Goal: Task Accomplishment & Management: Complete application form

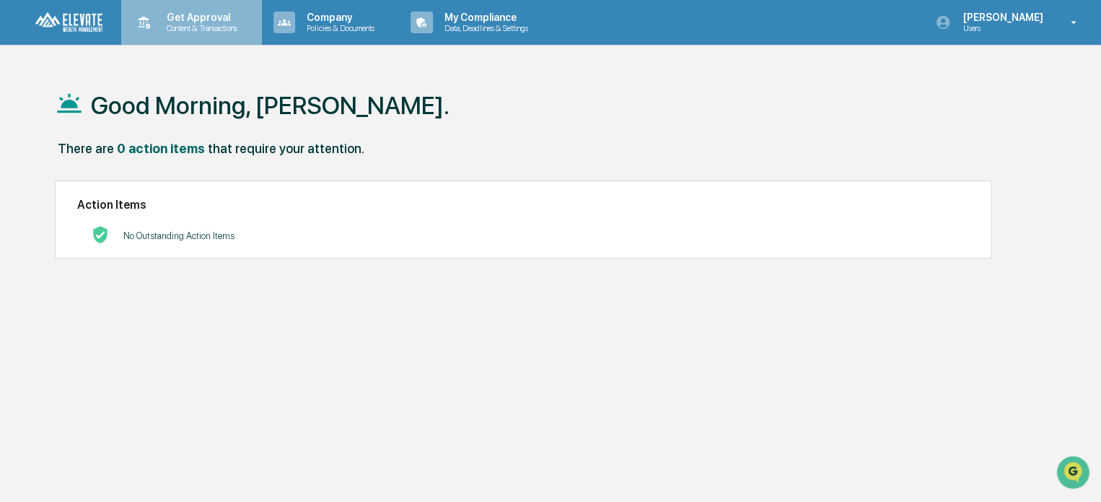
click at [196, 17] on p "Get Approval" at bounding box center [199, 18] width 89 height 12
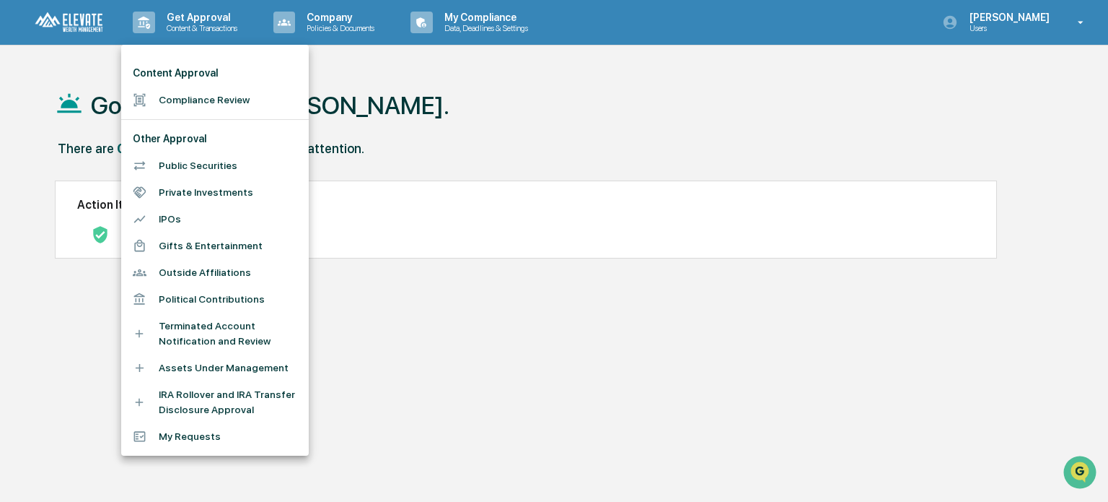
click at [211, 103] on li "Compliance Review" at bounding box center [215, 100] width 188 height 27
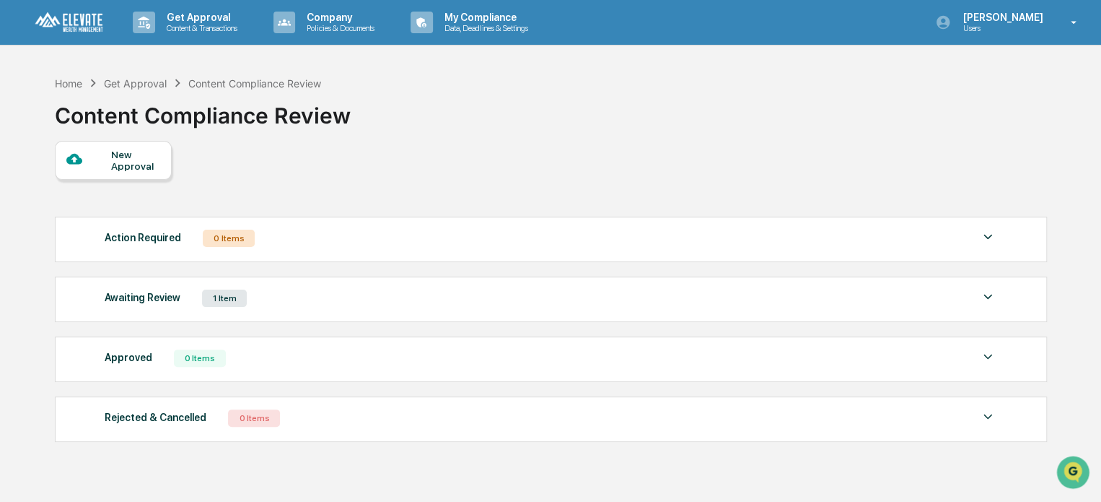
click at [297, 301] on div "Awaiting Review 1 Item" at bounding box center [551, 298] width 892 height 20
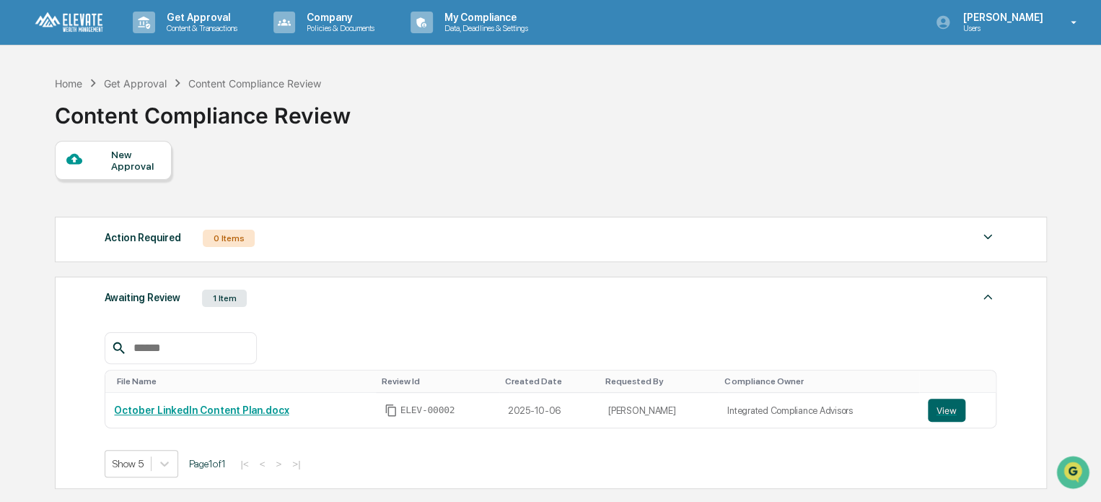
scroll to position [101, 0]
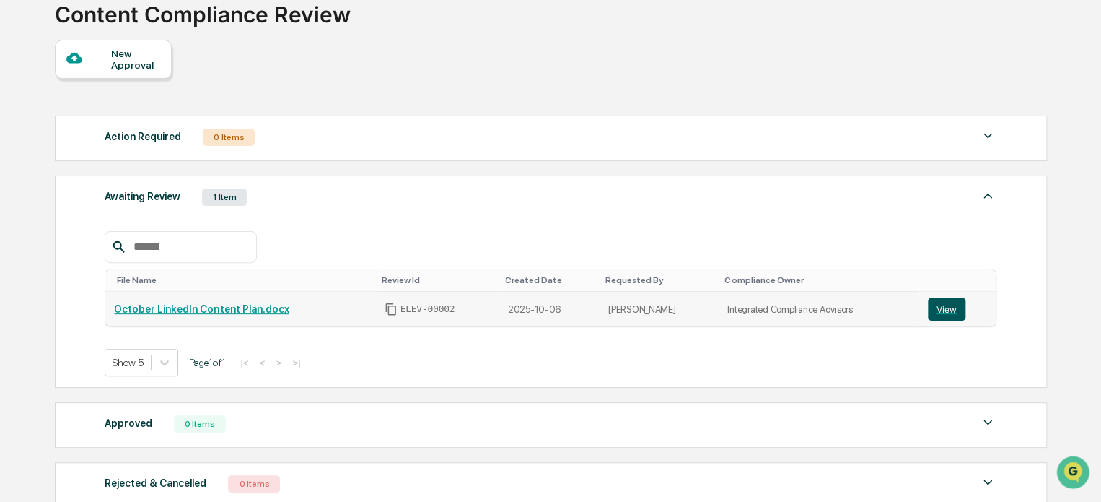
click at [950, 307] on button "View" at bounding box center [947, 308] width 38 height 23
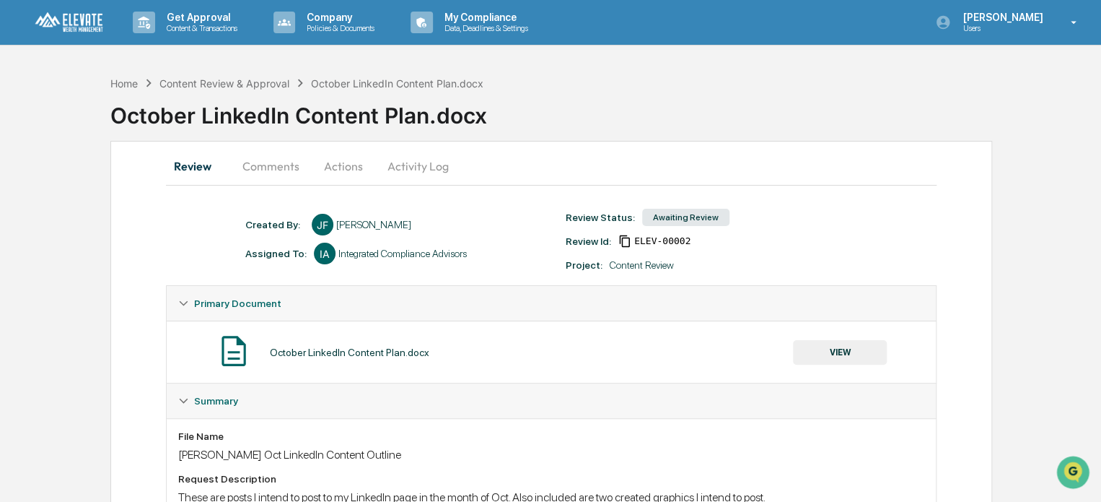
click at [286, 163] on button "Comments" at bounding box center [271, 166] width 80 height 35
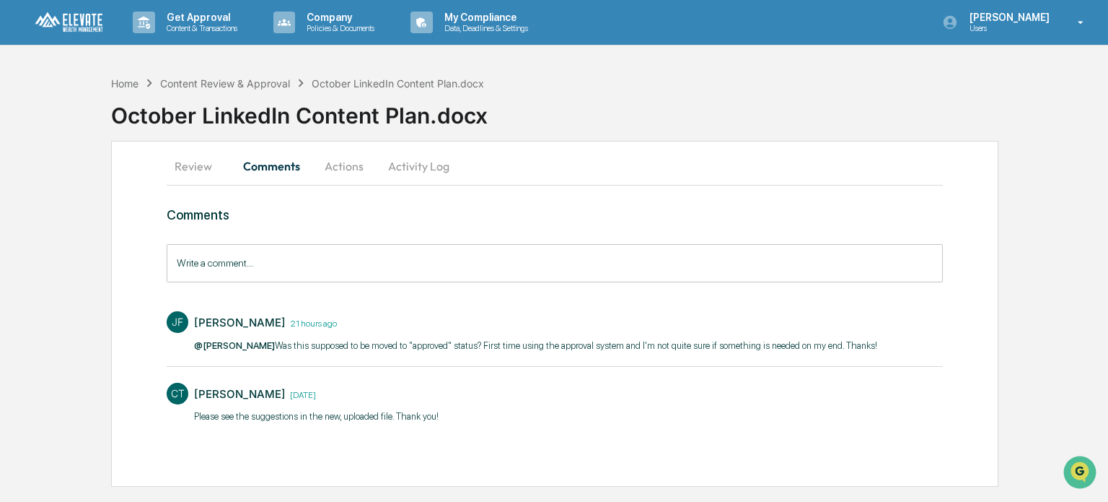
click at [193, 163] on button "Review" at bounding box center [199, 166] width 65 height 35
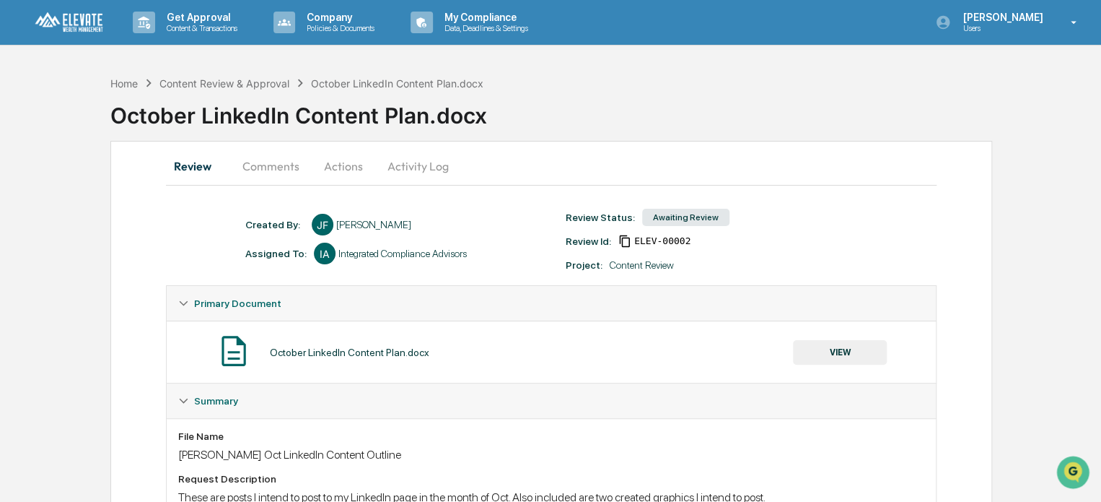
click at [839, 354] on button "VIEW" at bounding box center [840, 352] width 94 height 25
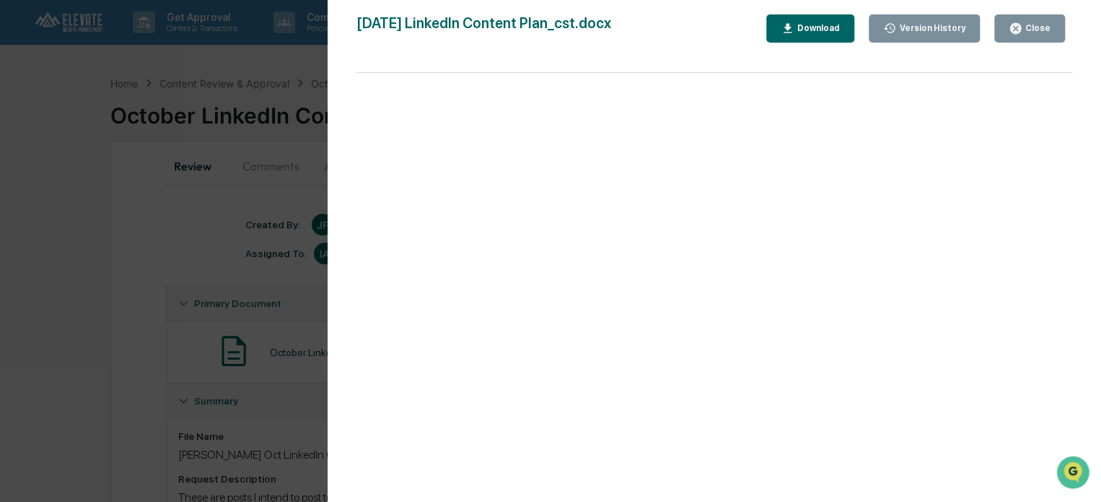
click at [811, 25] on div "Download" at bounding box center [817, 28] width 45 height 10
click at [1032, 22] on div "Close" at bounding box center [1030, 29] width 42 height 14
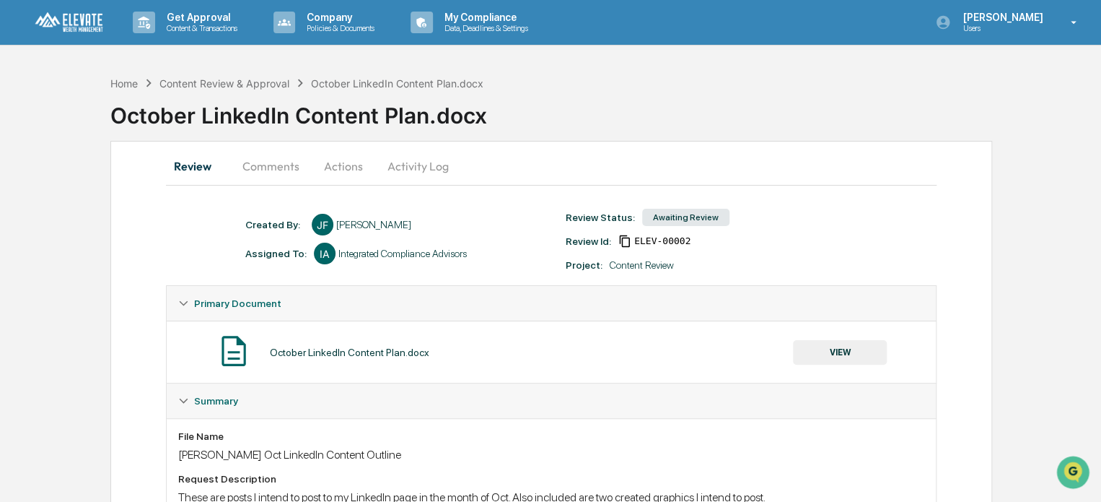
click at [185, 157] on button "Review" at bounding box center [198, 166] width 65 height 35
click at [325, 166] on button "Actions" at bounding box center [343, 166] width 65 height 35
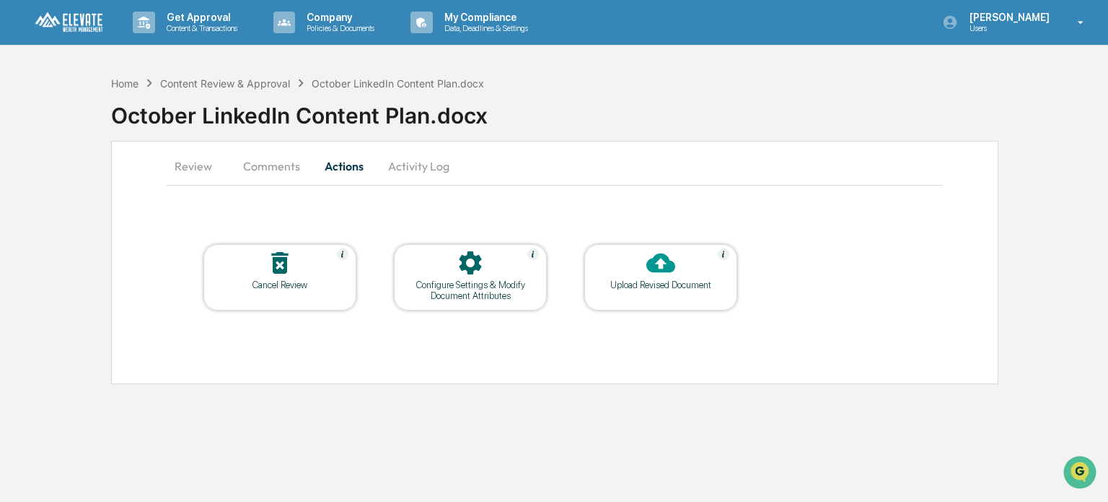
click at [655, 289] on div "Upload Revised Document" at bounding box center [661, 284] width 130 height 11
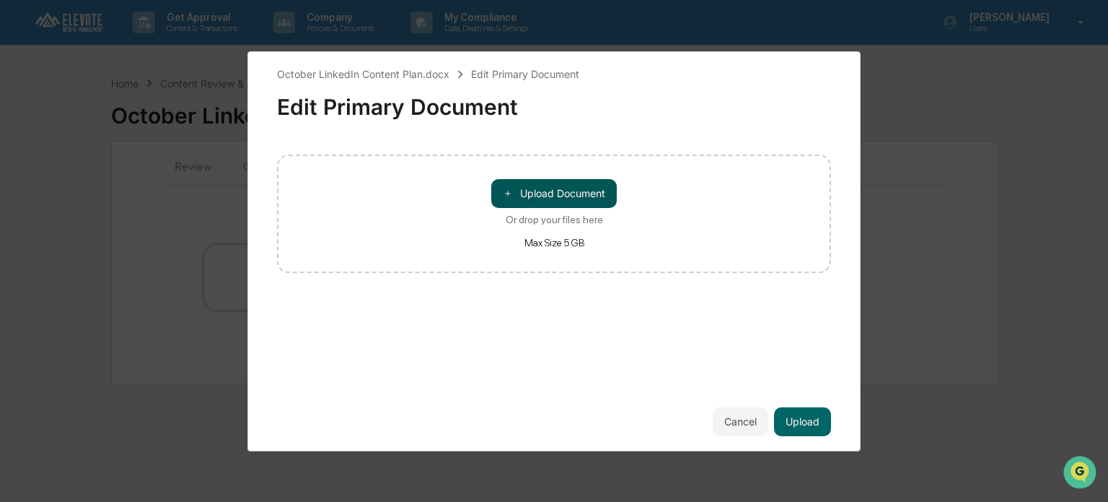
click at [543, 192] on button "＋ Upload Document" at bounding box center [554, 193] width 126 height 29
click at [733, 421] on button "Cancel" at bounding box center [741, 421] width 56 height 29
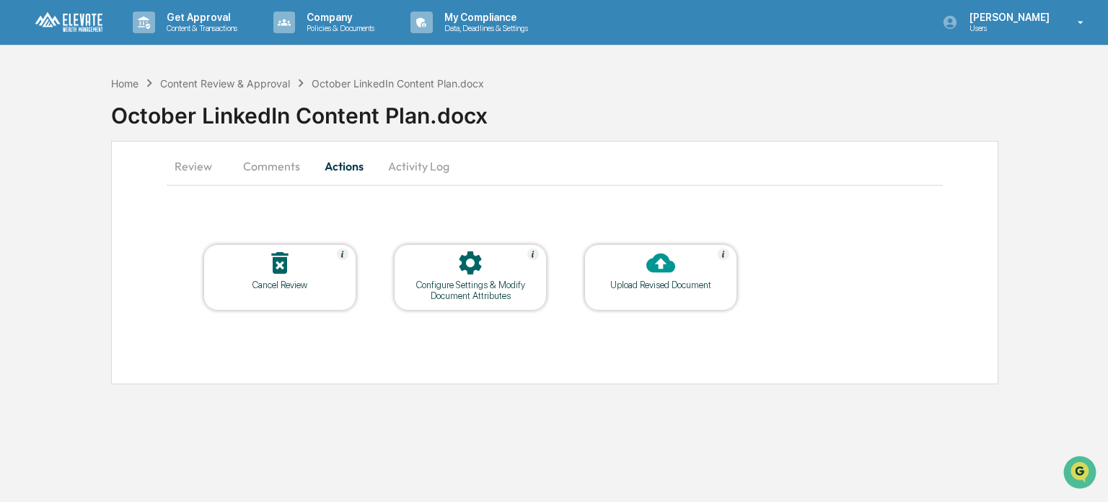
click at [675, 288] on div "Upload Revised Document" at bounding box center [661, 284] width 130 height 11
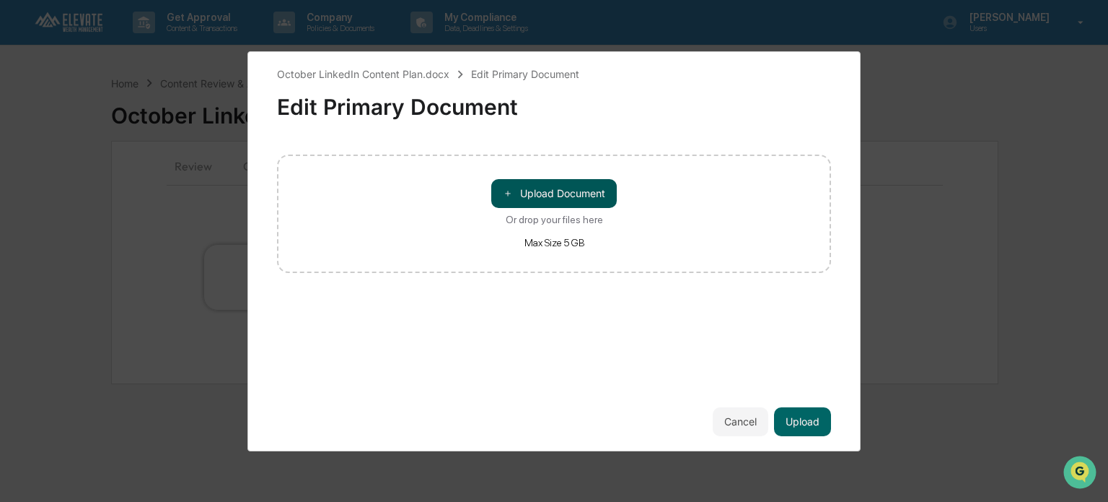
click at [565, 201] on button "＋ Upload Document" at bounding box center [554, 193] width 126 height 29
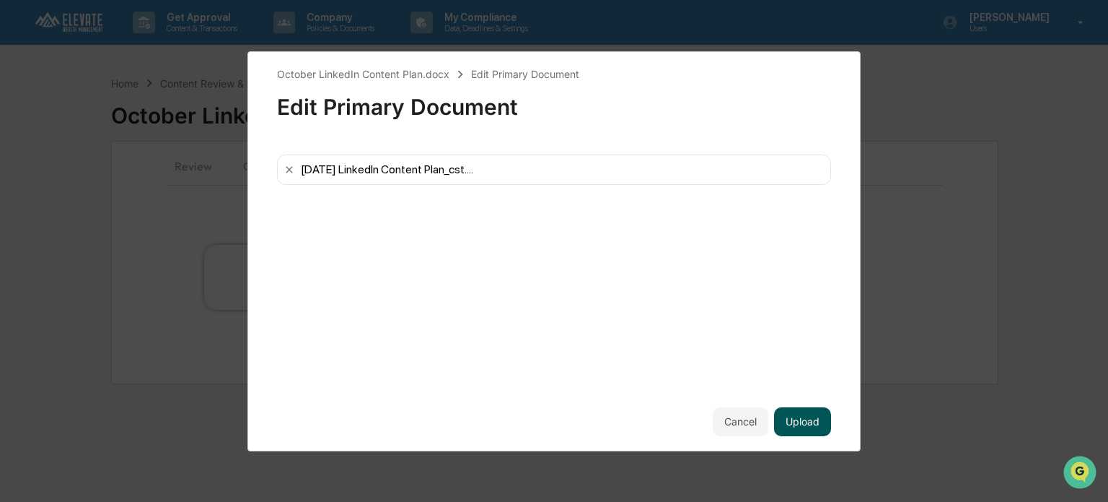
click at [810, 422] on button "Upload" at bounding box center [802, 421] width 57 height 29
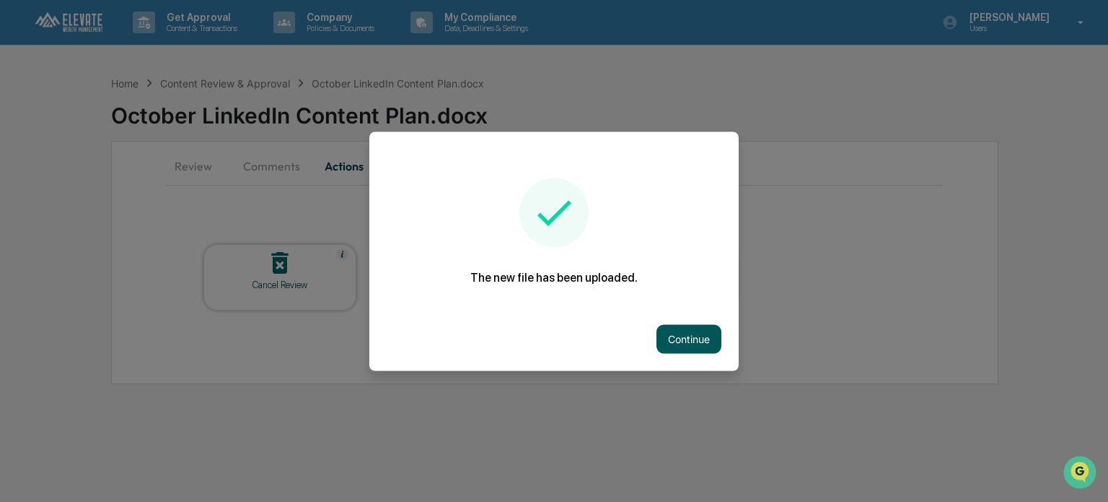
click at [693, 342] on button "Continue" at bounding box center [689, 338] width 65 height 29
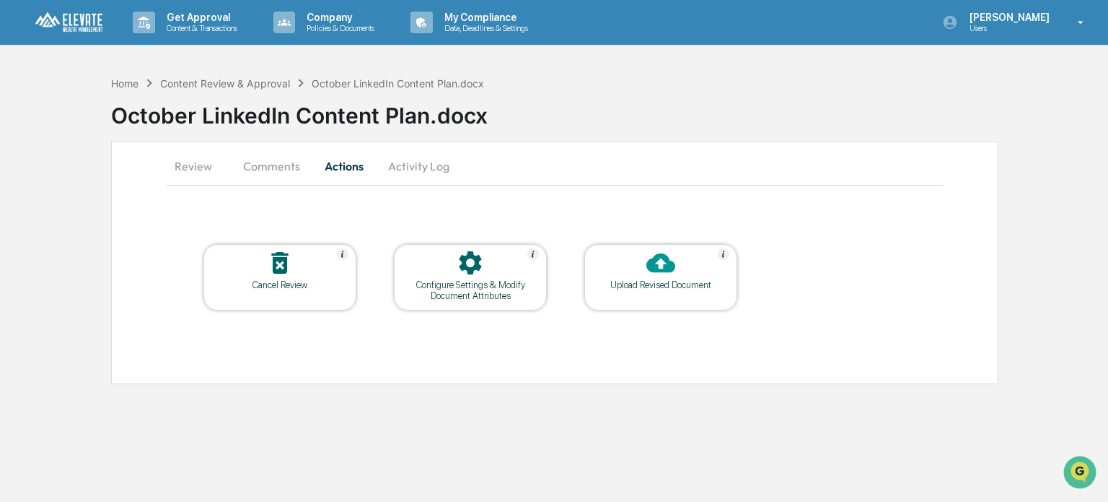
click at [266, 172] on button "Comments" at bounding box center [272, 166] width 80 height 35
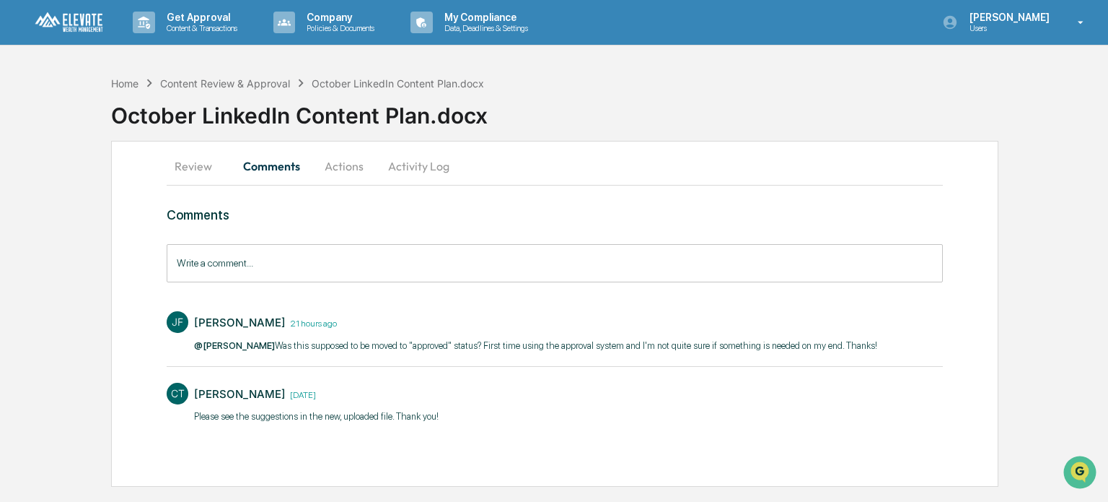
click at [202, 167] on button "Review" at bounding box center [199, 166] width 65 height 35
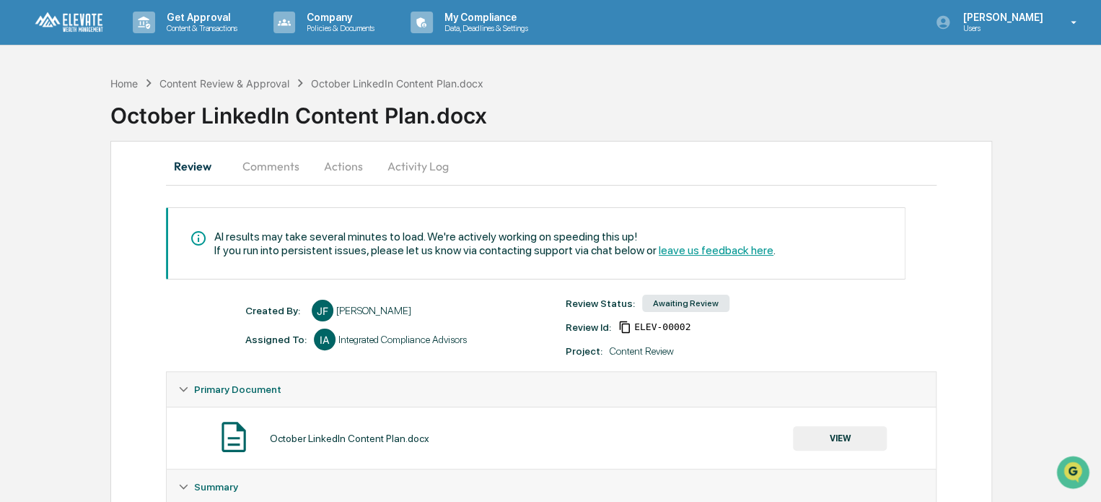
click at [349, 161] on button "Actions" at bounding box center [343, 166] width 65 height 35
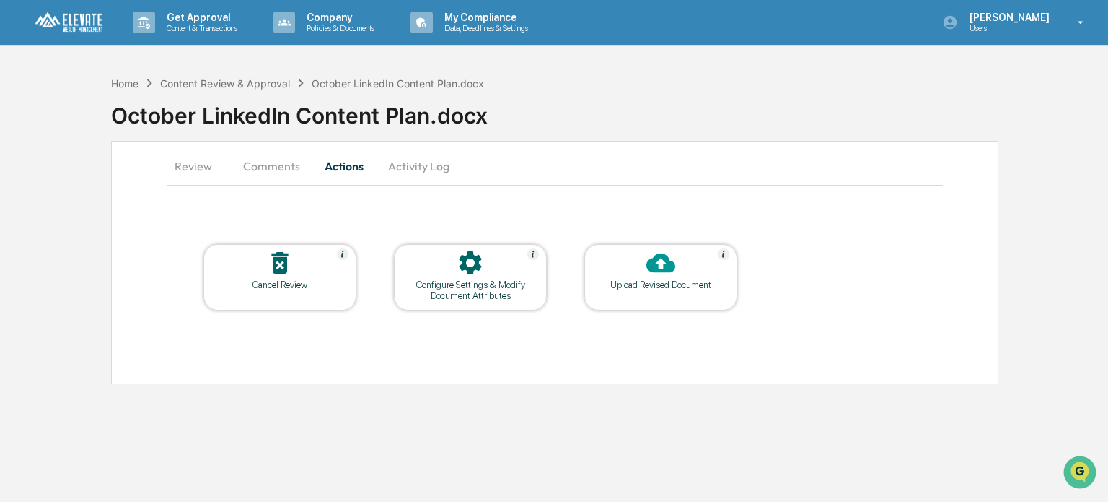
click at [424, 174] on button "Activity Log" at bounding box center [419, 166] width 84 height 35
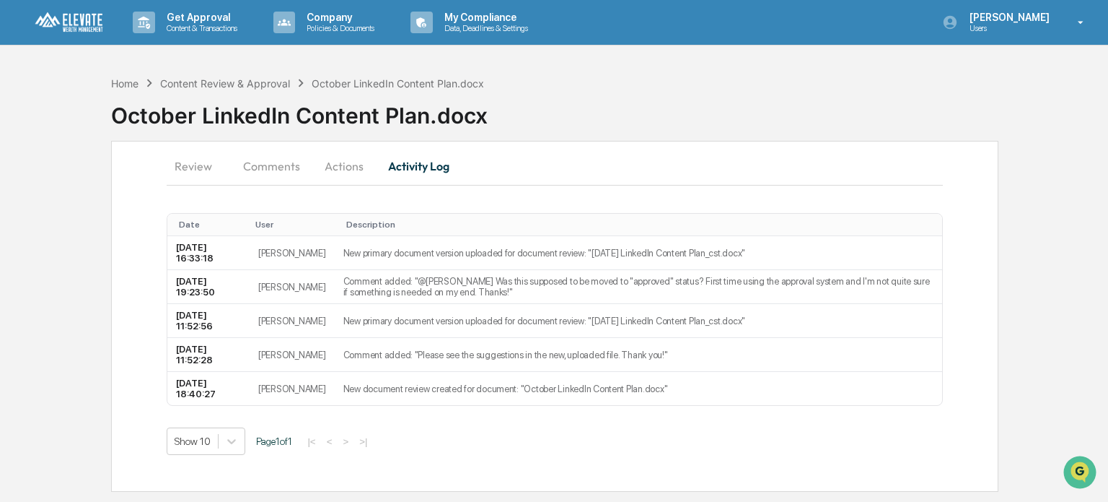
click at [199, 159] on button "Review" at bounding box center [199, 166] width 65 height 35
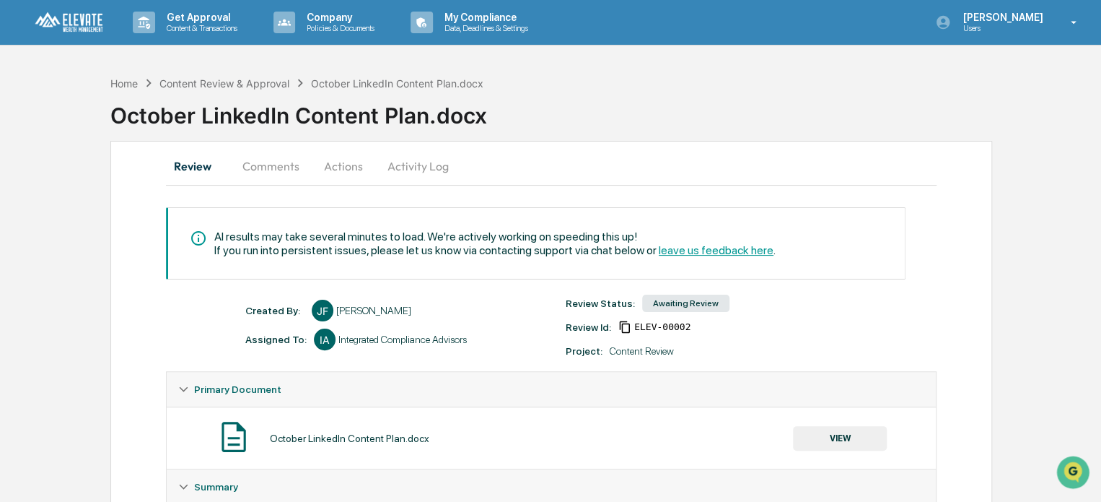
click at [273, 161] on button "Comments" at bounding box center [271, 166] width 80 height 35
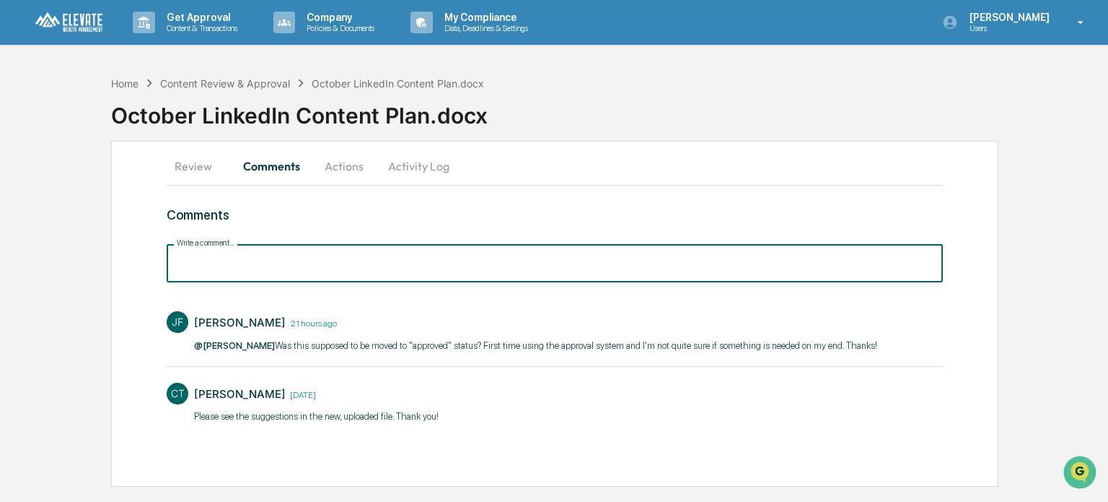
click at [312, 263] on input "Write a comment..." at bounding box center [555, 263] width 776 height 38
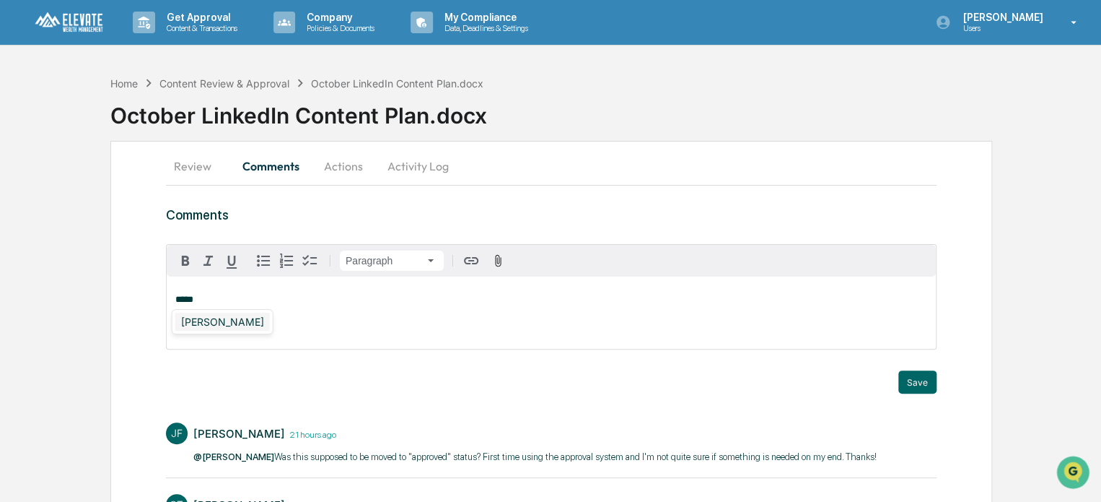
click at [222, 320] on div "[PERSON_NAME]" at bounding box center [222, 321] width 95 height 18
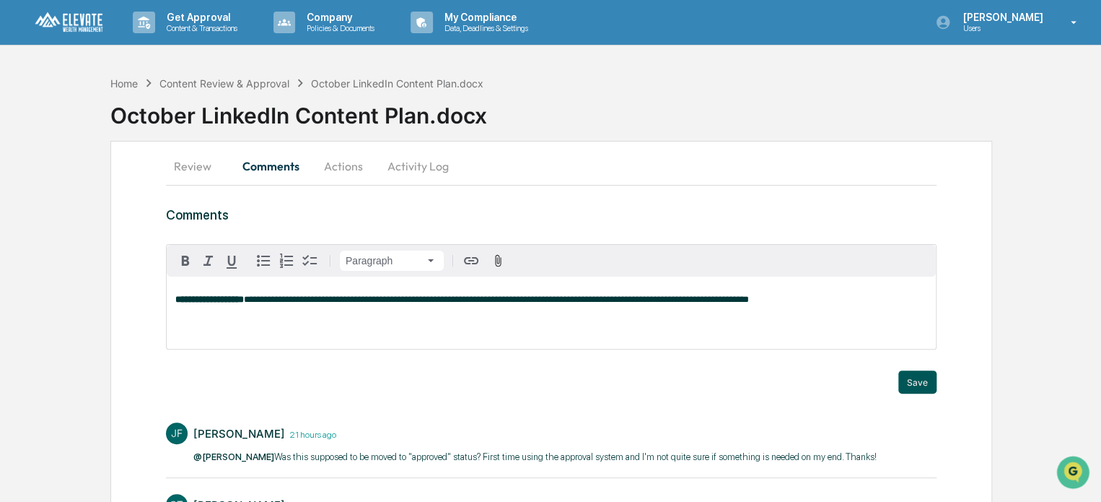
click at [903, 379] on button "Save" at bounding box center [917, 381] width 38 height 23
